Goal: Task Accomplishment & Management: Use online tool/utility

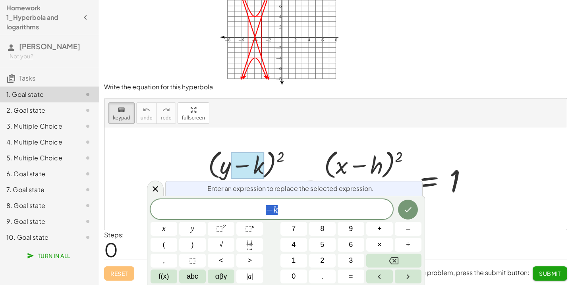
scroll to position [16, 0]
click at [192, 162] on div "+ · ( + y − k ) 2 · a 2 − · ( + x − h ) 2 · b 2 = 1" at bounding box center [335, 179] width 289 height 69
click at [265, 164] on div at bounding box center [338, 179] width 279 height 65
click at [249, 164] on div at bounding box center [247, 165] width 33 height 27
click at [365, 168] on div at bounding box center [338, 179] width 279 height 65
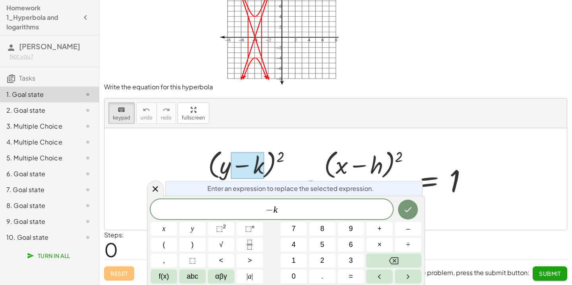
click at [282, 214] on span "− k" at bounding box center [272, 210] width 242 height 11
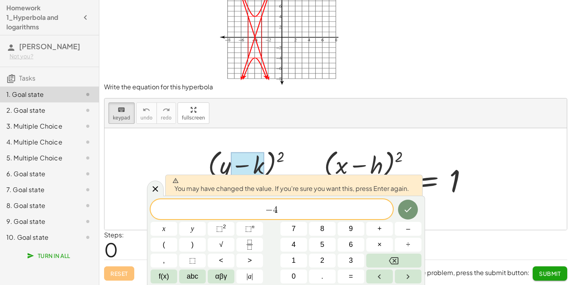
click at [294, 208] on span "− 4 ​" at bounding box center [272, 210] width 242 height 11
click at [410, 206] on icon "Done" at bounding box center [408, 210] width 10 height 10
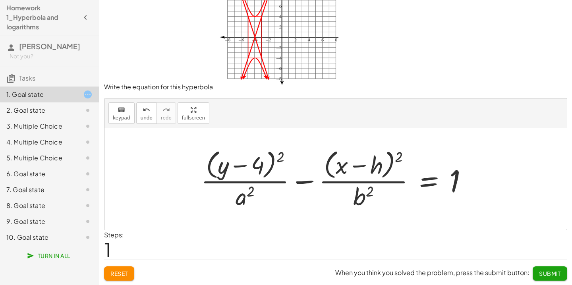
click at [376, 162] on div at bounding box center [337, 179] width 281 height 65
click at [381, 168] on div at bounding box center [337, 179] width 281 height 65
click at [372, 166] on div at bounding box center [337, 179] width 281 height 65
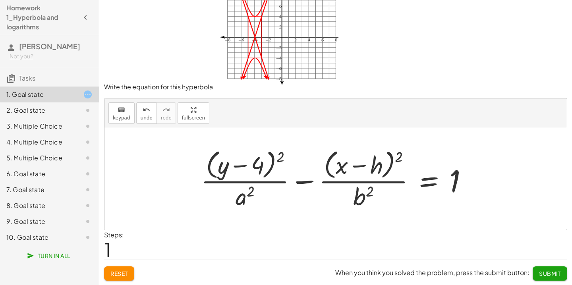
click at [372, 166] on div at bounding box center [337, 179] width 281 height 65
click at [352, 158] on div at bounding box center [337, 179] width 281 height 65
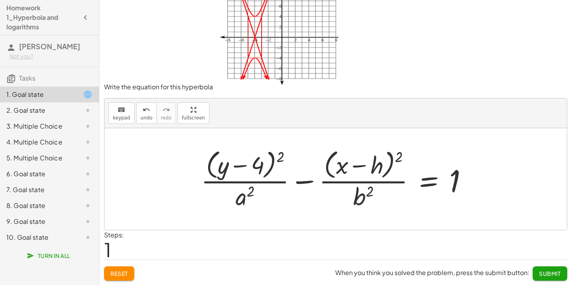
click at [352, 158] on div at bounding box center [337, 179] width 281 height 65
click at [380, 168] on div at bounding box center [337, 179] width 281 height 65
click at [120, 118] on span "keypad" at bounding box center [121, 118] width 17 height 6
click at [383, 164] on div at bounding box center [337, 179] width 281 height 65
click at [377, 166] on div at bounding box center [365, 165] width 35 height 27
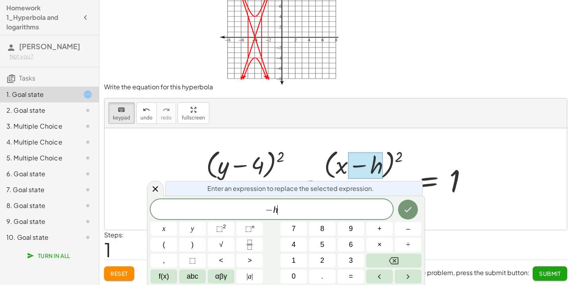
click at [293, 214] on span "− h ​" at bounding box center [272, 210] width 242 height 11
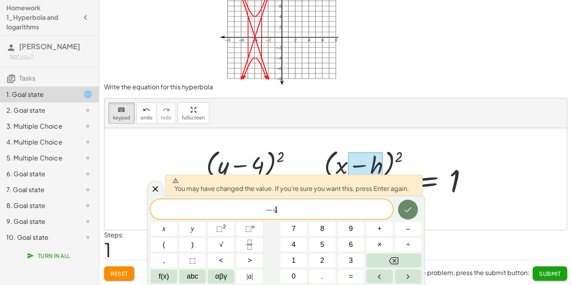
click at [413, 217] on button "Done" at bounding box center [408, 210] width 20 height 20
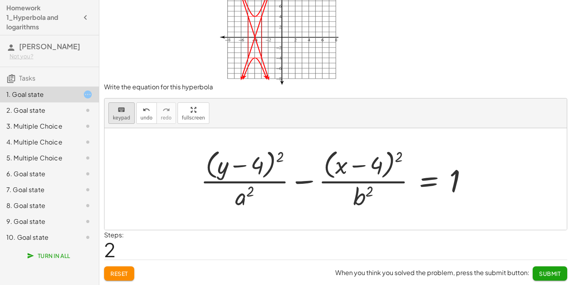
click at [124, 120] on button "keyboard keypad" at bounding box center [121, 112] width 26 height 21
click at [262, 166] on div at bounding box center [245, 165] width 35 height 27
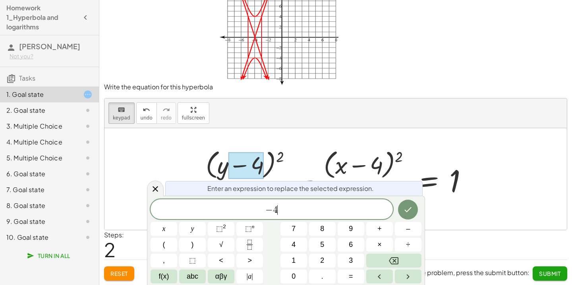
click at [280, 214] on span "− 4 ​" at bounding box center [272, 210] width 242 height 11
click at [407, 207] on icon "Done" at bounding box center [408, 210] width 10 height 10
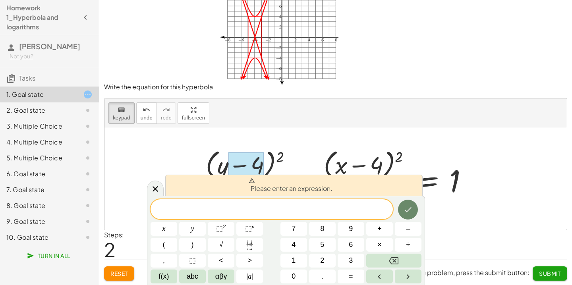
click at [408, 205] on icon "Done" at bounding box center [408, 210] width 10 height 10
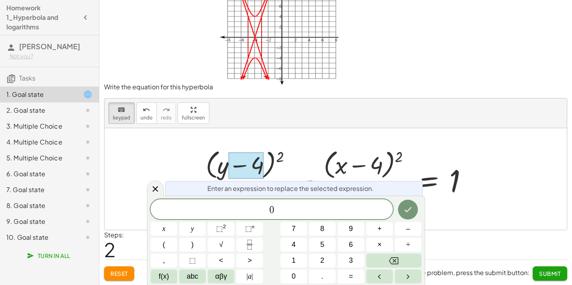
click at [177, 222] on div at bounding box center [164, 229] width 27 height 14
click at [403, 209] on icon "Done" at bounding box center [408, 210] width 10 height 10
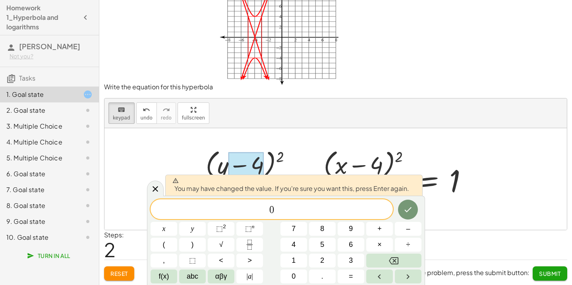
click at [268, 207] on span "0 ​" at bounding box center [272, 210] width 242 height 11
click at [409, 207] on icon "Done" at bounding box center [408, 210] width 10 height 10
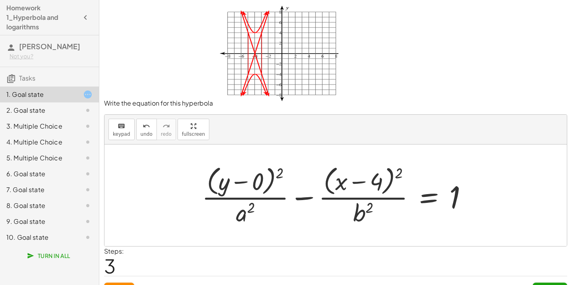
scroll to position [0, 0]
click at [117, 132] on span "keypad" at bounding box center [121, 134] width 17 height 6
click at [120, 122] on icon "keyboard" at bounding box center [122, 127] width 8 height 10
click at [124, 139] on button "keyboard keypad" at bounding box center [121, 129] width 26 height 21
click at [363, 212] on div at bounding box center [363, 213] width 20 height 28
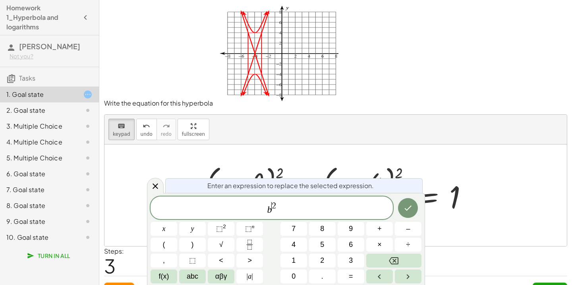
click at [273, 212] on span "b ​ 2" at bounding box center [272, 208] width 242 height 14
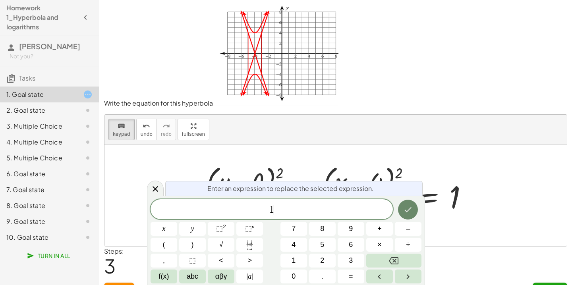
click at [409, 206] on icon "Done" at bounding box center [408, 210] width 10 height 10
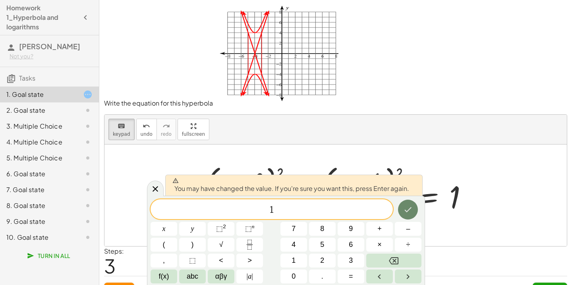
click at [409, 206] on icon "Done" at bounding box center [408, 210] width 10 height 10
click at [409, 206] on div at bounding box center [338, 195] width 280 height 65
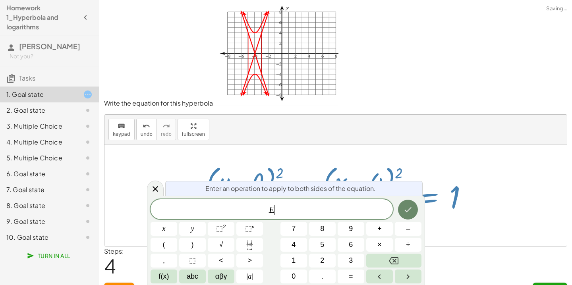
click at [409, 206] on icon "Done" at bounding box center [408, 210] width 10 height 10
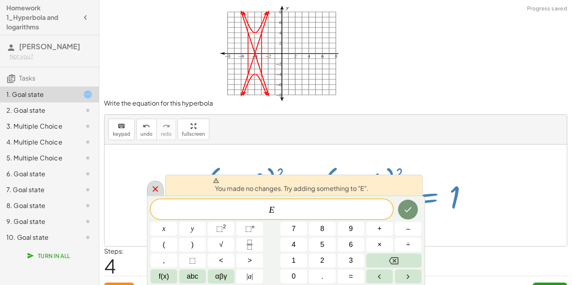
click at [153, 191] on icon at bounding box center [155, 189] width 6 height 6
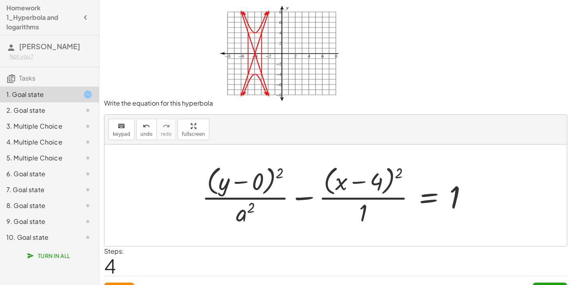
click at [242, 210] on div at bounding box center [338, 195] width 280 height 65
click at [129, 131] on button "keyboard keypad" at bounding box center [121, 129] width 26 height 21
click at [112, 119] on button "keyboard keypad" at bounding box center [121, 129] width 26 height 21
click at [115, 127] on div "keyboard" at bounding box center [121, 126] width 17 height 10
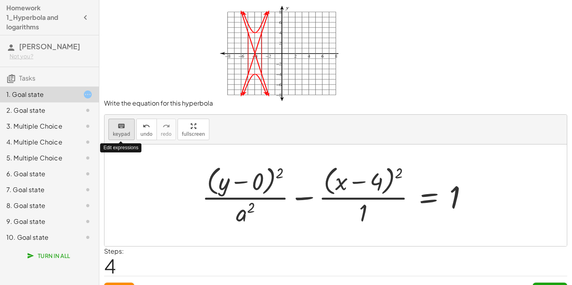
click at [115, 127] on div "keyboard" at bounding box center [121, 126] width 17 height 10
drag, startPoint x: 208, startPoint y: 182, endPoint x: 220, endPoint y: 181, distance: 12.0
click at [428, 196] on div "+ · ( + y ) 2 · a 2 − · ( + x ) 2 · = 1 − 4 − 0 1" at bounding box center [428, 196] width 0 height 0
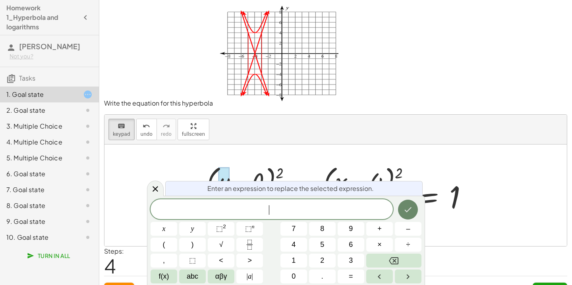
click at [414, 206] on button "Done" at bounding box center [408, 210] width 20 height 20
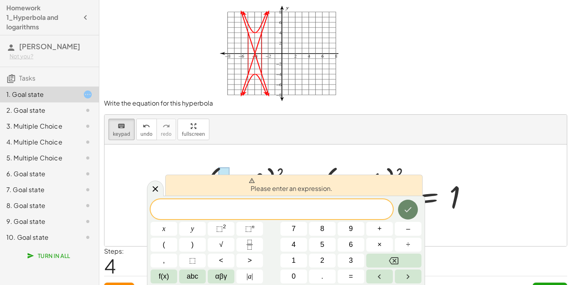
click at [414, 206] on button "Done" at bounding box center [408, 210] width 20 height 20
click at [423, 145] on div at bounding box center [335, 196] width 462 height 102
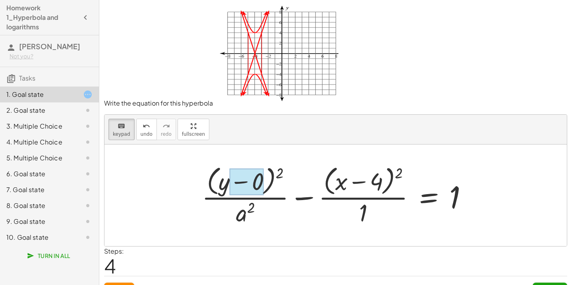
click at [261, 186] on div at bounding box center [247, 182] width 34 height 27
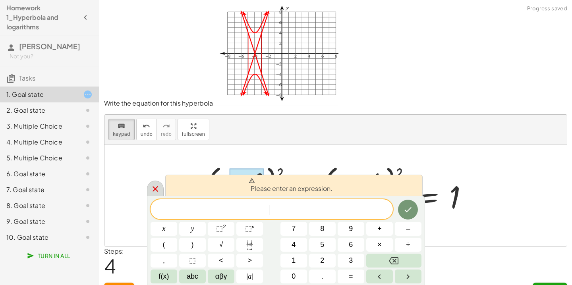
click at [157, 184] on icon at bounding box center [156, 189] width 10 height 10
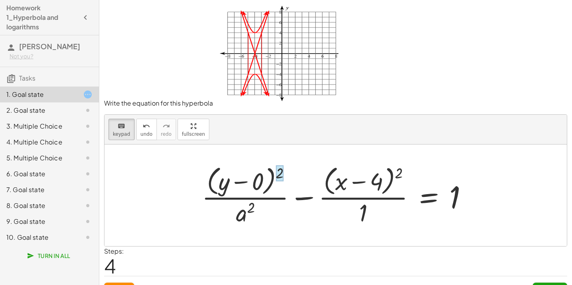
click at [279, 177] on div at bounding box center [280, 174] width 8 height 16
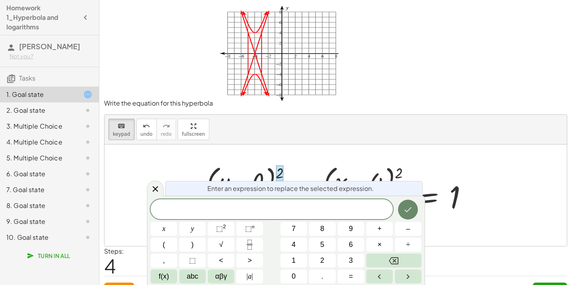
click at [406, 218] on button "Done" at bounding box center [408, 210] width 20 height 20
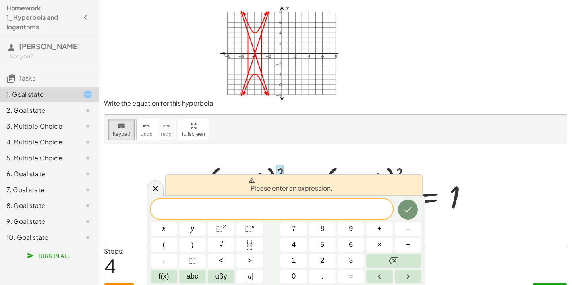
click at [432, 214] on div at bounding box center [338, 195] width 280 height 65
click at [177, 222] on div at bounding box center [164, 229] width 27 height 14
click at [407, 213] on icon "Done" at bounding box center [408, 210] width 10 height 10
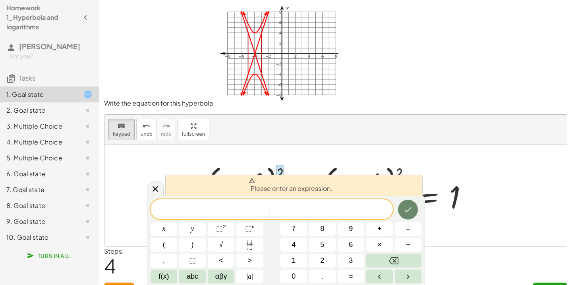
click at [407, 213] on icon "Done" at bounding box center [408, 210] width 10 height 10
click at [157, 182] on div at bounding box center [155, 188] width 17 height 15
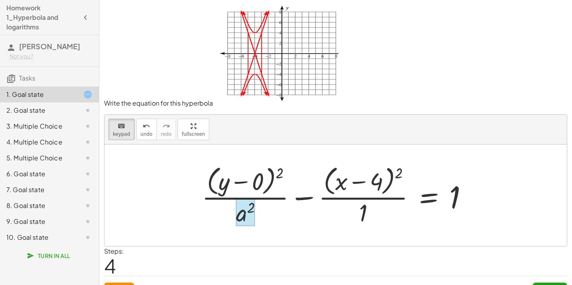
click at [247, 220] on div at bounding box center [245, 213] width 19 height 28
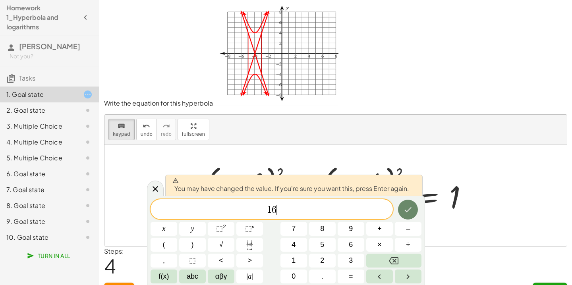
click at [407, 209] on icon "Done" at bounding box center [408, 210] width 10 height 10
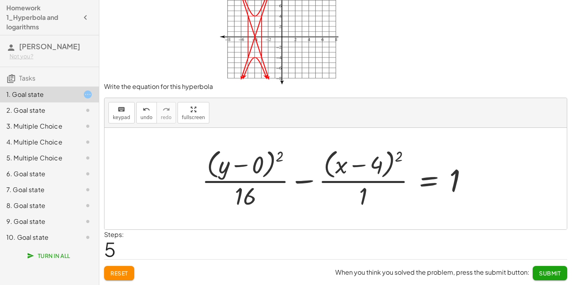
scroll to position [16, 0]
click at [553, 276] on span "Submit" at bounding box center [550, 273] width 22 height 7
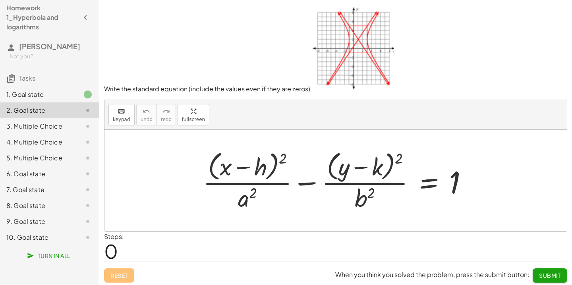
scroll to position [2, 0]
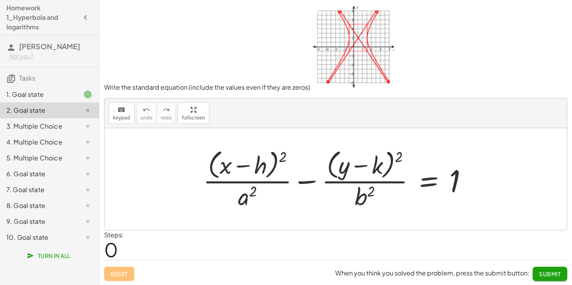
click at [357, 45] on img at bounding box center [352, 45] width 84 height 87
click at [116, 112] on div "keyboard" at bounding box center [121, 110] width 17 height 10
click at [264, 170] on div at bounding box center [249, 165] width 35 height 27
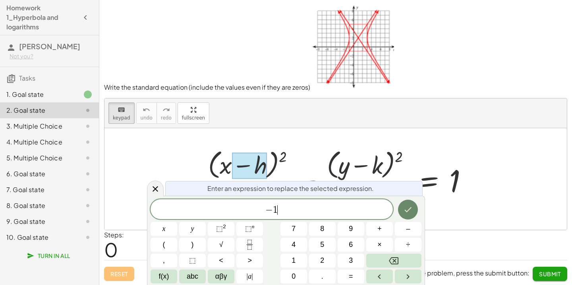
click at [412, 206] on icon "Done" at bounding box center [408, 210] width 10 height 10
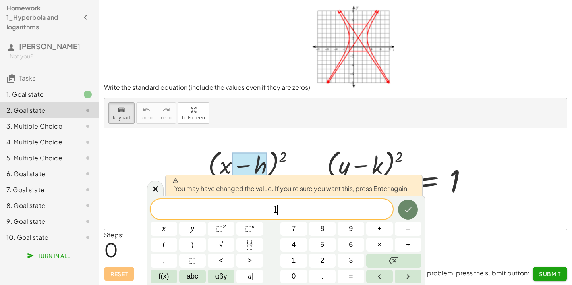
click at [409, 216] on button "Done" at bounding box center [408, 210] width 20 height 20
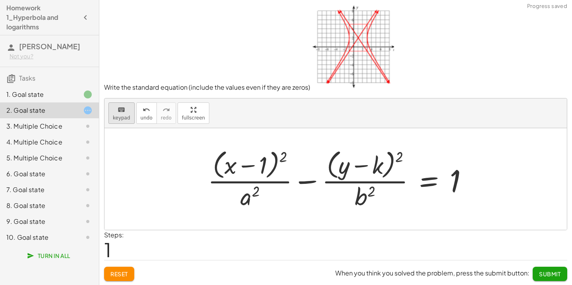
click at [120, 111] on icon "keyboard" at bounding box center [122, 110] width 8 height 10
click at [381, 168] on div at bounding box center [366, 165] width 33 height 27
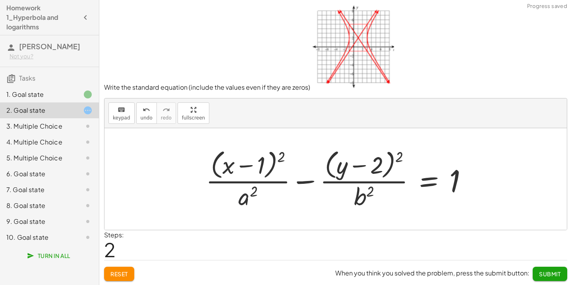
click at [249, 207] on div at bounding box center [340, 179] width 276 height 65
click at [247, 202] on div at bounding box center [340, 179] width 276 height 65
click at [129, 120] on span "keypad" at bounding box center [121, 118] width 17 height 6
click at [251, 200] on div at bounding box center [247, 197] width 19 height 28
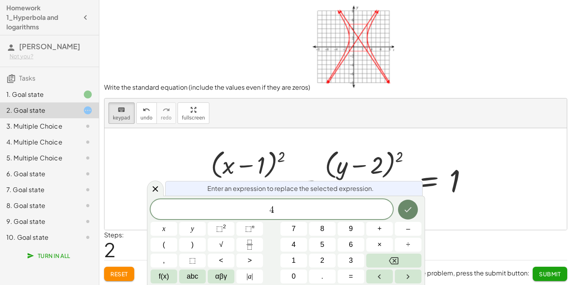
click at [406, 202] on button "Done" at bounding box center [408, 210] width 20 height 20
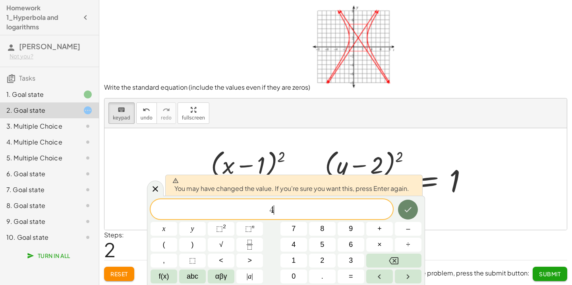
click at [406, 202] on button "Done" at bounding box center [408, 210] width 20 height 20
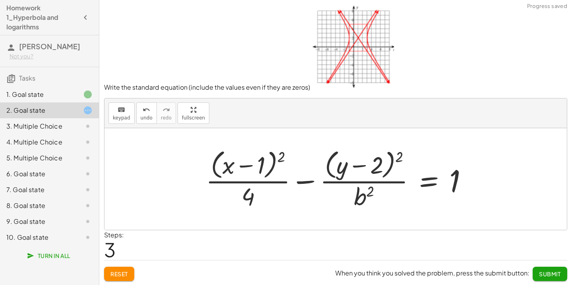
click at [373, 194] on div at bounding box center [340, 179] width 276 height 65
click at [361, 195] on div at bounding box center [340, 179] width 276 height 65
drag, startPoint x: 361, startPoint y: 195, endPoint x: 204, endPoint y: 185, distance: 157.2
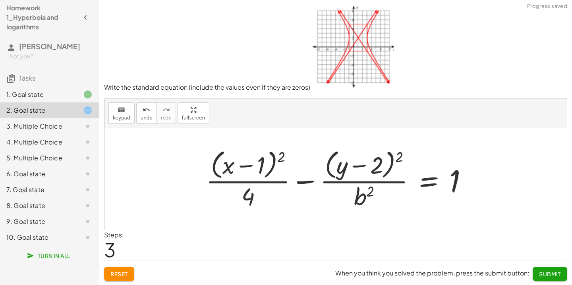
click at [343, 192] on div at bounding box center [340, 179] width 276 height 65
click at [115, 113] on div "keyboard" at bounding box center [121, 110] width 17 height 10
click at [361, 199] on div at bounding box center [364, 197] width 20 height 28
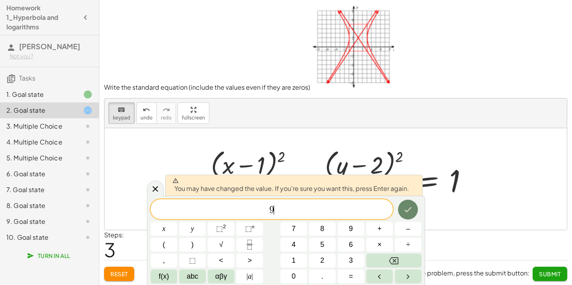
click at [403, 214] on icon "Done" at bounding box center [408, 210] width 10 height 10
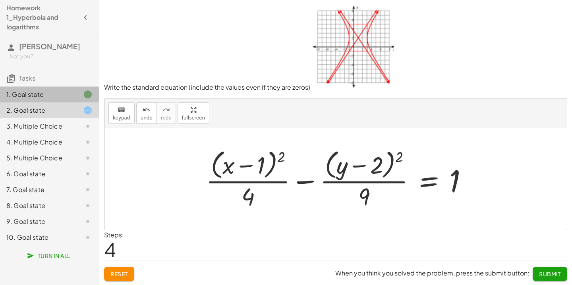
click at [73, 99] on div at bounding box center [81, 95] width 22 height 10
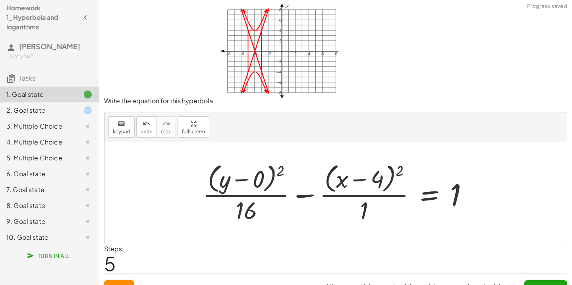
click at [72, 115] on div at bounding box center [81, 111] width 22 height 10
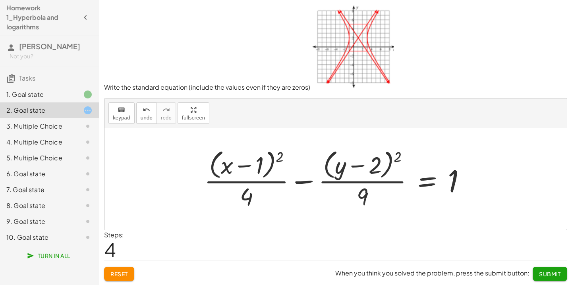
click at [552, 278] on button "Submit" at bounding box center [550, 274] width 35 height 14
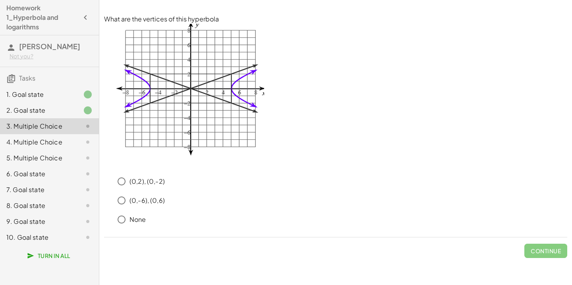
scroll to position [0, 0]
click at [546, 251] on span "Continue" at bounding box center [546, 250] width 30 height 7
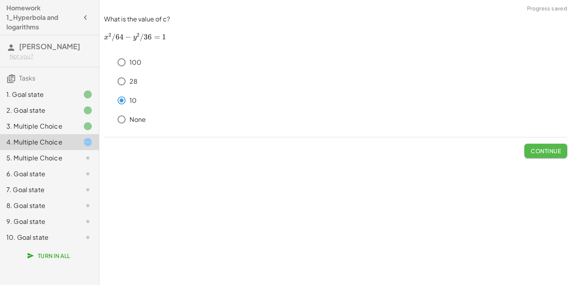
click at [543, 155] on button "Continue" at bounding box center [545, 151] width 43 height 14
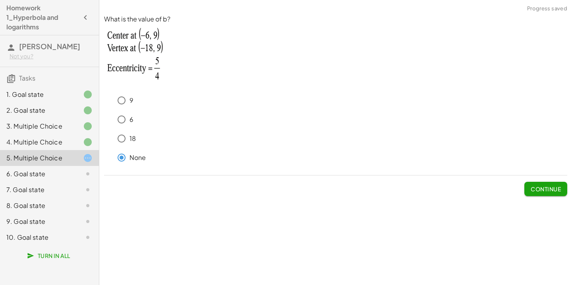
click at [544, 190] on span "Continue" at bounding box center [546, 188] width 30 height 7
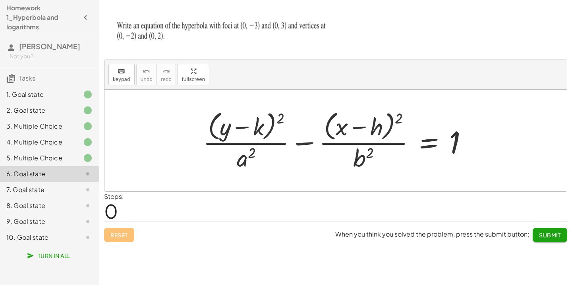
click at [272, 122] on div at bounding box center [338, 140] width 279 height 65
click at [113, 74] on div "keyboard" at bounding box center [121, 71] width 17 height 10
click at [260, 125] on div at bounding box center [247, 127] width 33 height 27
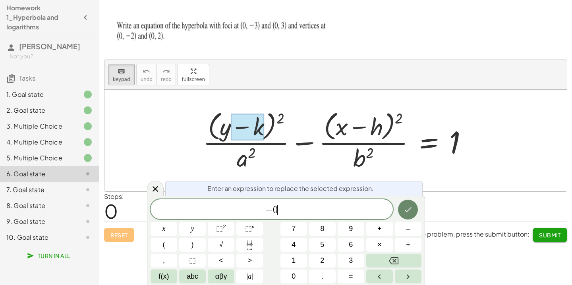
click at [411, 210] on icon "Done" at bounding box center [408, 210] width 10 height 10
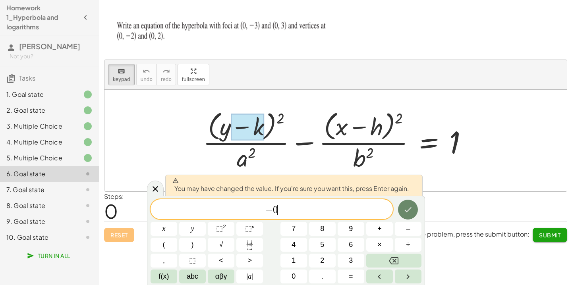
click at [411, 210] on icon "Done" at bounding box center [408, 210] width 10 height 10
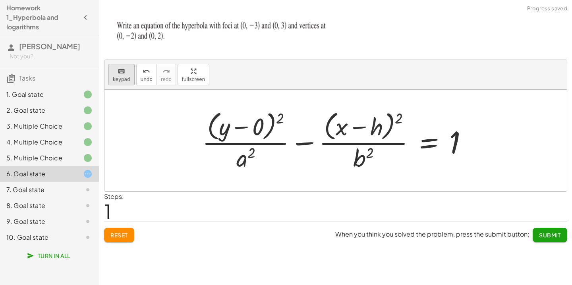
click at [127, 68] on div "keyboard" at bounding box center [121, 71] width 17 height 10
click at [382, 129] on div at bounding box center [365, 127] width 35 height 27
click at [244, 163] on div at bounding box center [338, 140] width 279 height 65
click at [132, 79] on button "keyboard keypad" at bounding box center [121, 74] width 26 height 21
click at [241, 160] on div at bounding box center [246, 158] width 19 height 28
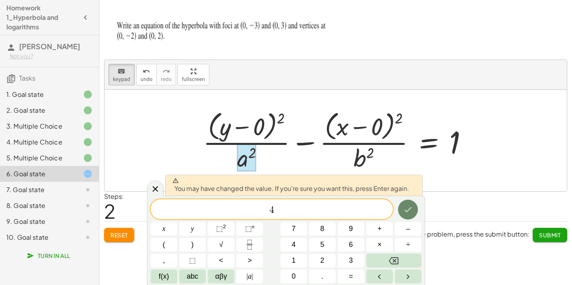
click at [411, 208] on icon "Done" at bounding box center [408, 209] width 7 height 5
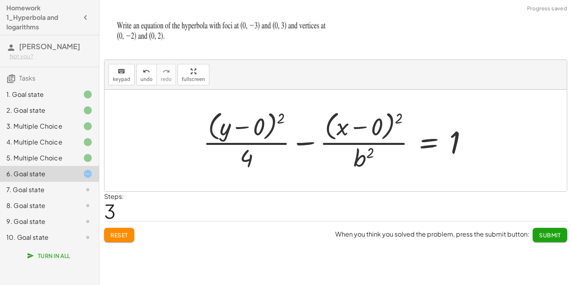
click at [367, 166] on div at bounding box center [338, 140] width 279 height 65
click at [120, 75] on icon "keyboard" at bounding box center [122, 72] width 8 height 10
click at [368, 157] on div at bounding box center [363, 158] width 20 height 28
click at [552, 236] on span "Submit" at bounding box center [550, 235] width 22 height 7
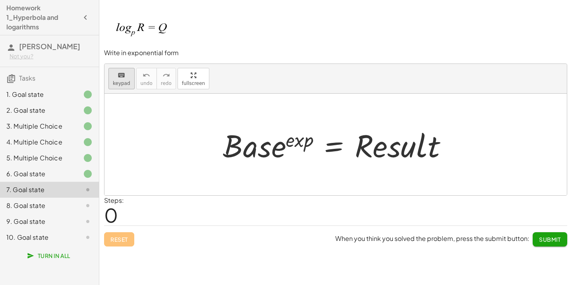
click at [124, 84] on span "keypad" at bounding box center [121, 84] width 17 height 6
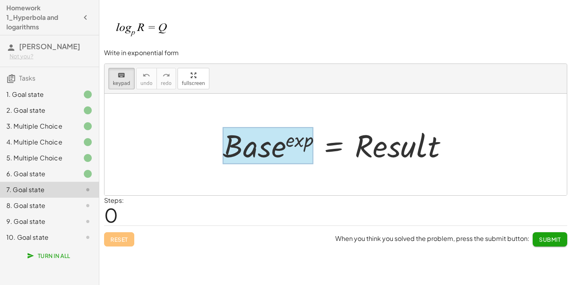
click at [276, 150] on div at bounding box center [268, 145] width 91 height 37
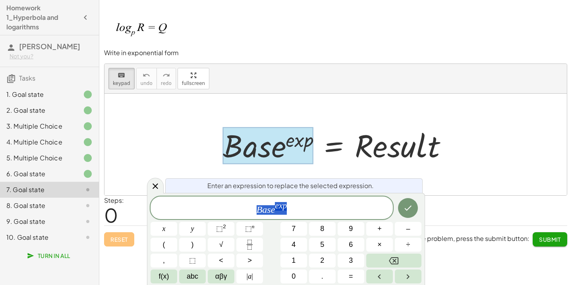
click at [272, 215] on span "B a s e e x p" at bounding box center [272, 208] width 242 height 14
click at [275, 215] on span "B a s ​ e e x p" at bounding box center [272, 208] width 242 height 14
click at [278, 201] on div "1 0 e x ​ p" at bounding box center [272, 208] width 242 height 23
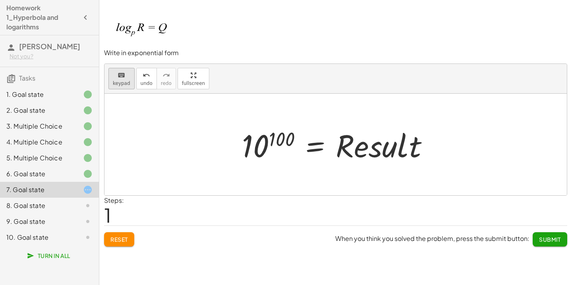
click at [113, 83] on span "keypad" at bounding box center [121, 84] width 17 height 6
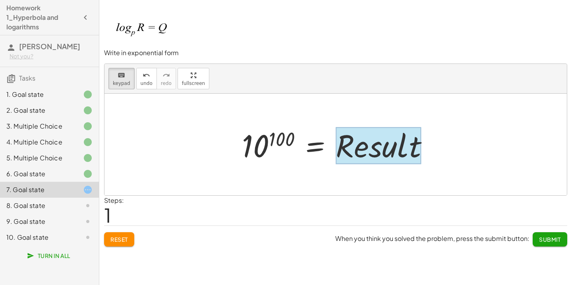
click at [377, 149] on div at bounding box center [378, 145] width 85 height 37
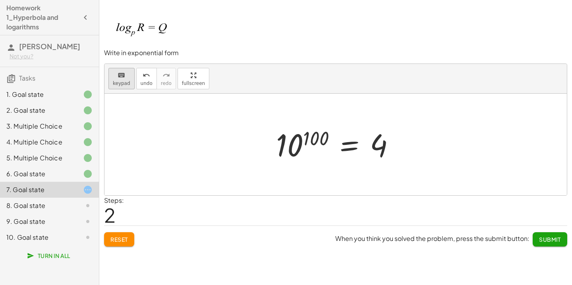
click at [123, 79] on icon "keyboard" at bounding box center [122, 76] width 8 height 10
click at [388, 152] on div at bounding box center [338, 144] width 133 height 39
click at [377, 151] on div at bounding box center [378, 145] width 17 height 35
click at [558, 237] on span "Submit" at bounding box center [550, 239] width 22 height 7
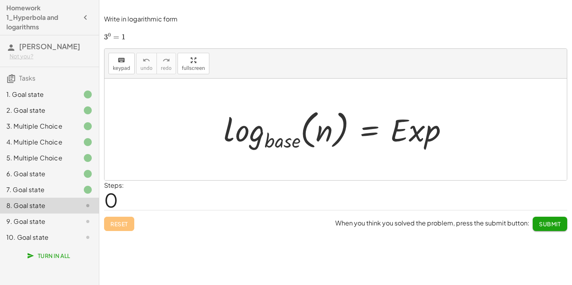
click at [46, 214] on div "7. Goal state" at bounding box center [49, 222] width 99 height 16
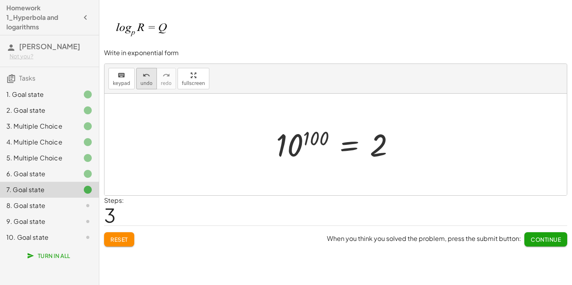
click at [143, 84] on span "undo" at bounding box center [147, 84] width 12 height 6
click at [145, 81] on span "undo" at bounding box center [147, 84] width 12 height 6
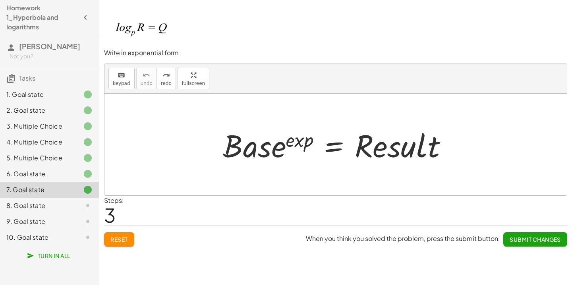
click at [283, 149] on div at bounding box center [338, 144] width 239 height 41
click at [119, 79] on icon "keyboard" at bounding box center [122, 76] width 8 height 10
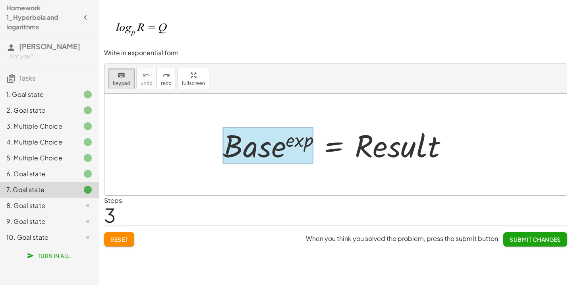
click at [257, 143] on div at bounding box center [268, 145] width 91 height 37
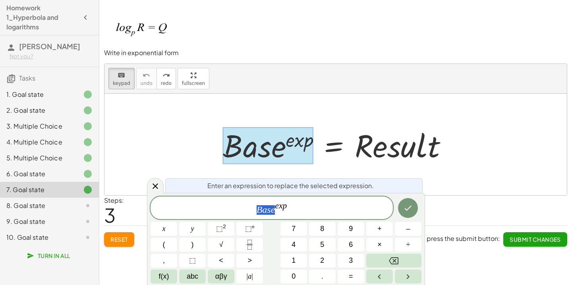
drag, startPoint x: 273, startPoint y: 212, endPoint x: 257, endPoint y: 212, distance: 16.3
drag, startPoint x: 281, startPoint y: 207, endPoint x: 271, endPoint y: 207, distance: 9.9
click at [271, 207] on span "2 e x p" at bounding box center [272, 208] width 242 height 14
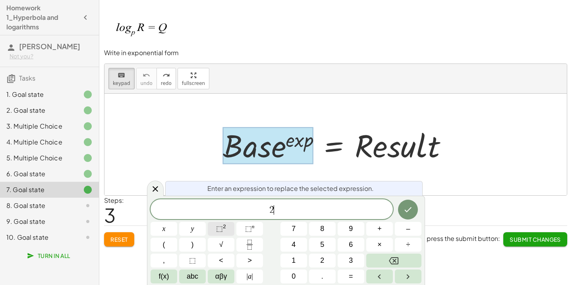
click at [222, 232] on span "⬚" at bounding box center [219, 229] width 7 height 8
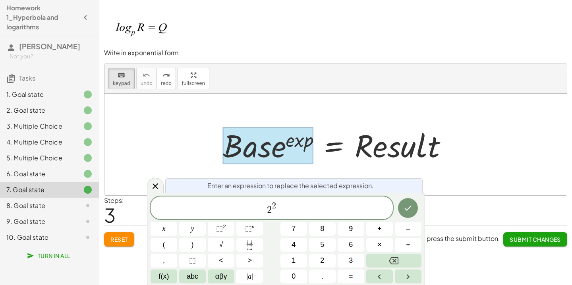
click at [276, 204] on span "2 2 ​" at bounding box center [272, 208] width 242 height 14
click at [275, 207] on span "2" at bounding box center [274, 206] width 4 height 9
click at [409, 208] on icon "Done" at bounding box center [408, 208] width 10 height 10
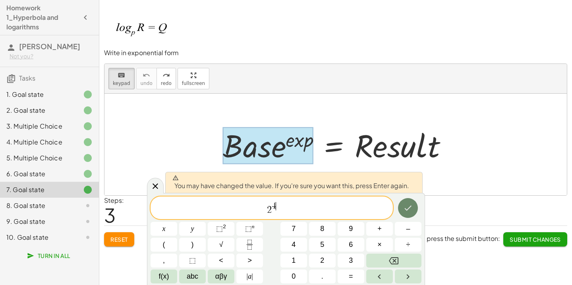
click at [413, 209] on icon "Done" at bounding box center [408, 208] width 10 height 10
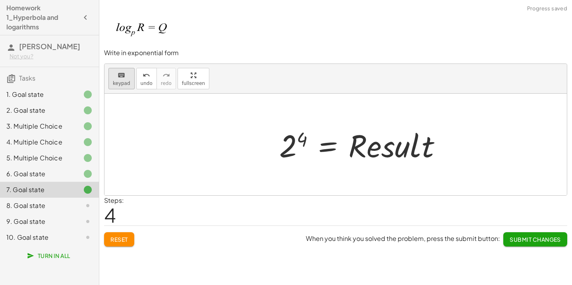
click at [126, 81] on span "keypad" at bounding box center [121, 84] width 17 height 6
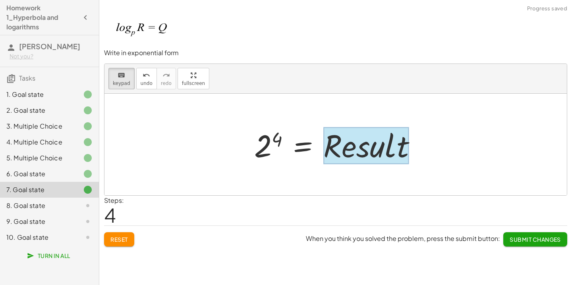
click at [389, 143] on div at bounding box center [365, 145] width 85 height 37
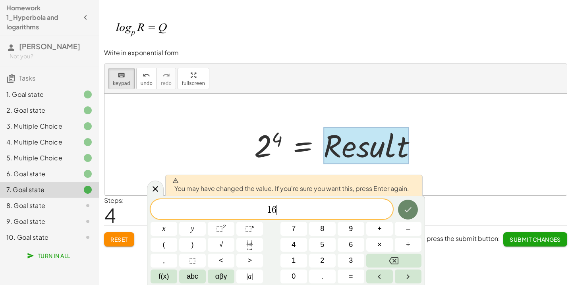
click at [404, 211] on icon "Done" at bounding box center [408, 210] width 10 height 10
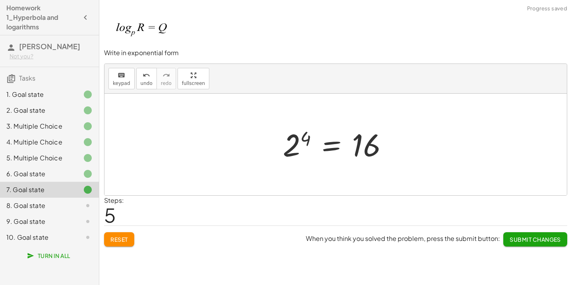
click at [62, 210] on div "8. Goal state" at bounding box center [38, 206] width 64 height 10
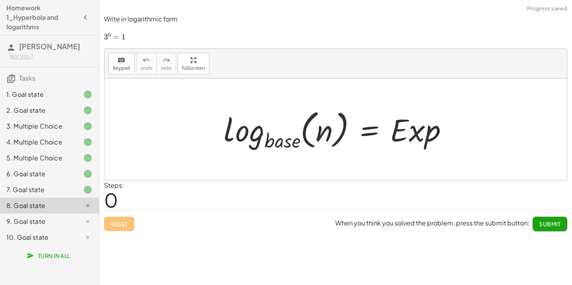
click at [294, 143] on div at bounding box center [339, 129] width 238 height 47
click at [122, 67] on span "keypad" at bounding box center [121, 69] width 17 height 6
click at [62, 195] on div "7. Goal state" at bounding box center [38, 190] width 64 height 10
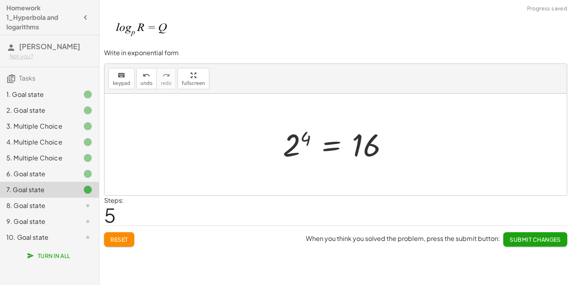
click at [68, 210] on div "8. Goal state" at bounding box center [38, 206] width 64 height 10
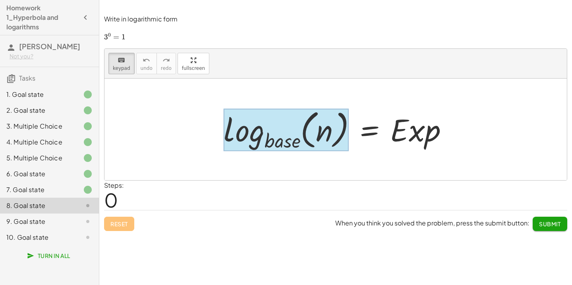
click at [276, 148] on div at bounding box center [286, 130] width 125 height 43
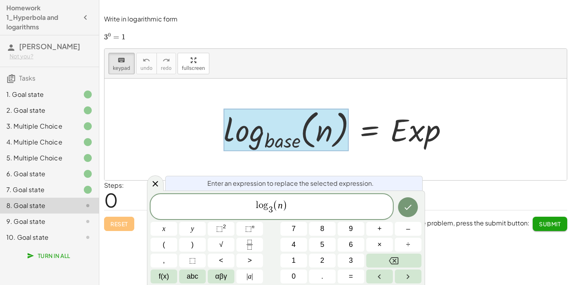
click at [278, 206] on var "n" at bounding box center [280, 205] width 5 height 10
click at [286, 208] on span ")" at bounding box center [284, 206] width 5 height 12
click at [282, 208] on span "n ​" at bounding box center [280, 206] width 5 height 10
click at [407, 199] on button "Done" at bounding box center [408, 207] width 20 height 20
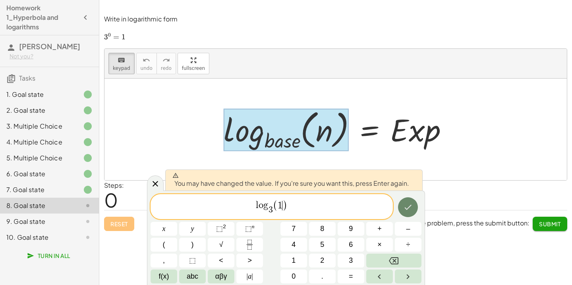
click at [407, 199] on button "Done" at bounding box center [408, 207] width 20 height 20
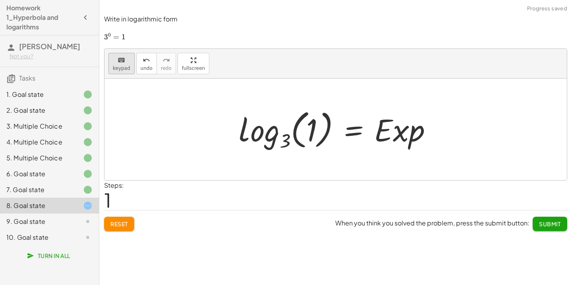
click at [121, 56] on icon "keyboard" at bounding box center [122, 61] width 8 height 10
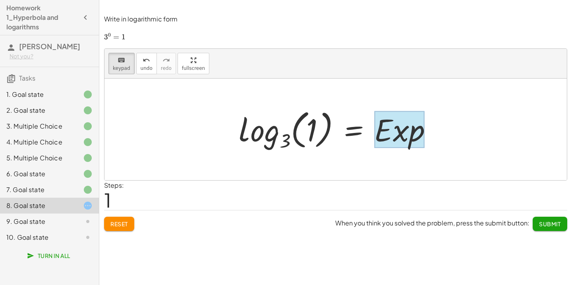
click at [408, 129] on div at bounding box center [399, 129] width 50 height 37
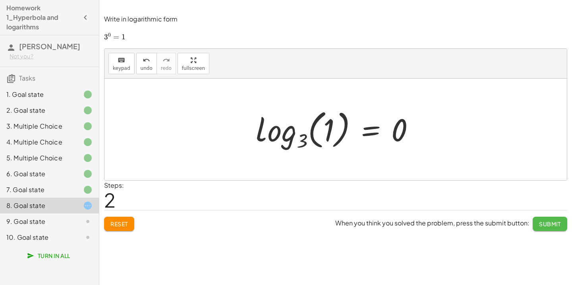
click at [550, 225] on span "Submit" at bounding box center [550, 223] width 22 height 7
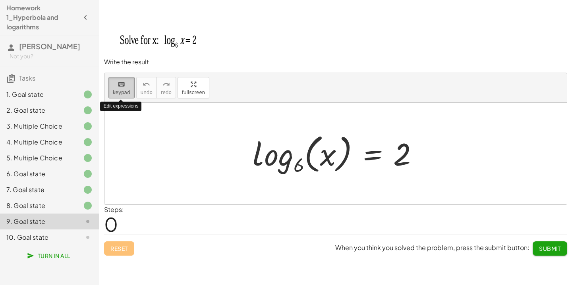
click at [118, 87] on icon "keyboard" at bounding box center [122, 85] width 8 height 10
click at [339, 154] on div at bounding box center [339, 153] width 180 height 47
click at [318, 163] on div at bounding box center [339, 153] width 180 height 47
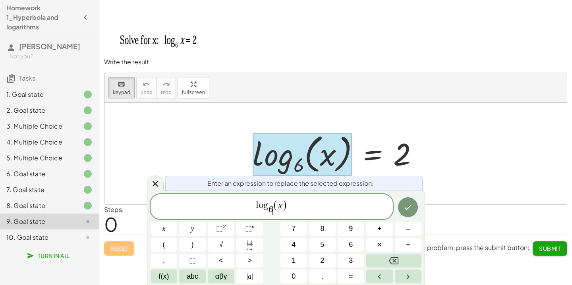
click at [276, 205] on span "(" at bounding box center [275, 206] width 5 height 12
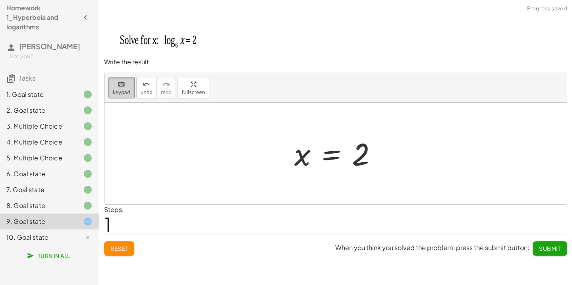
click at [126, 91] on span "keypad" at bounding box center [121, 93] width 17 height 6
click at [365, 155] on div at bounding box center [360, 154] width 17 height 35
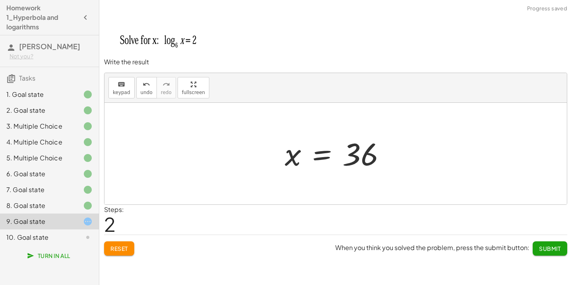
click at [539, 247] on span "Submit" at bounding box center [550, 248] width 22 height 7
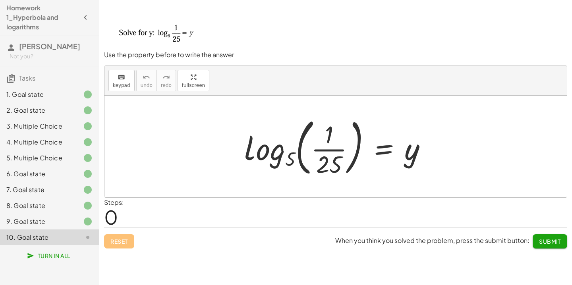
click at [419, 0] on div at bounding box center [335, 5] width 473 height 10
click at [126, 84] on span "keypad" at bounding box center [121, 86] width 17 height 6
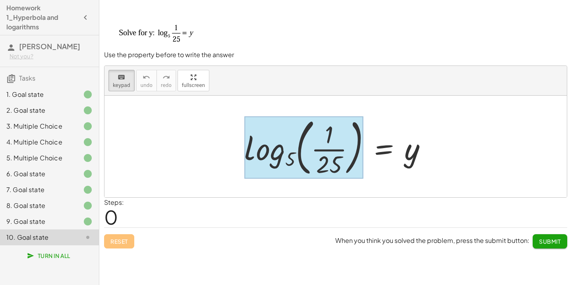
click at [292, 151] on div at bounding box center [303, 147] width 119 height 62
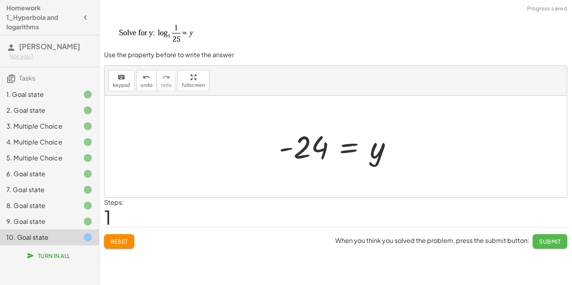
click at [552, 239] on span "Submit" at bounding box center [550, 241] width 22 height 7
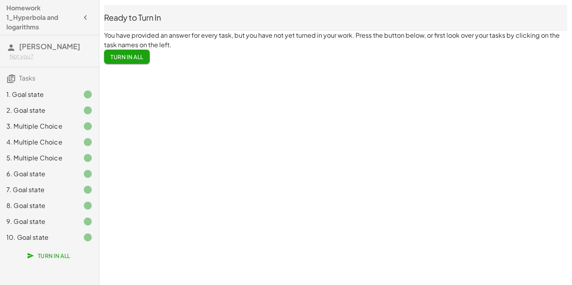
click at [129, 60] on span "Turn In All" at bounding box center [126, 56] width 33 height 7
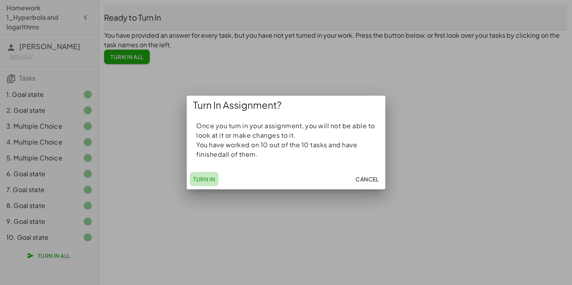
click at [216, 179] on button "Turn In" at bounding box center [204, 179] width 29 height 14
